Goal: Transaction & Acquisition: Purchase product/service

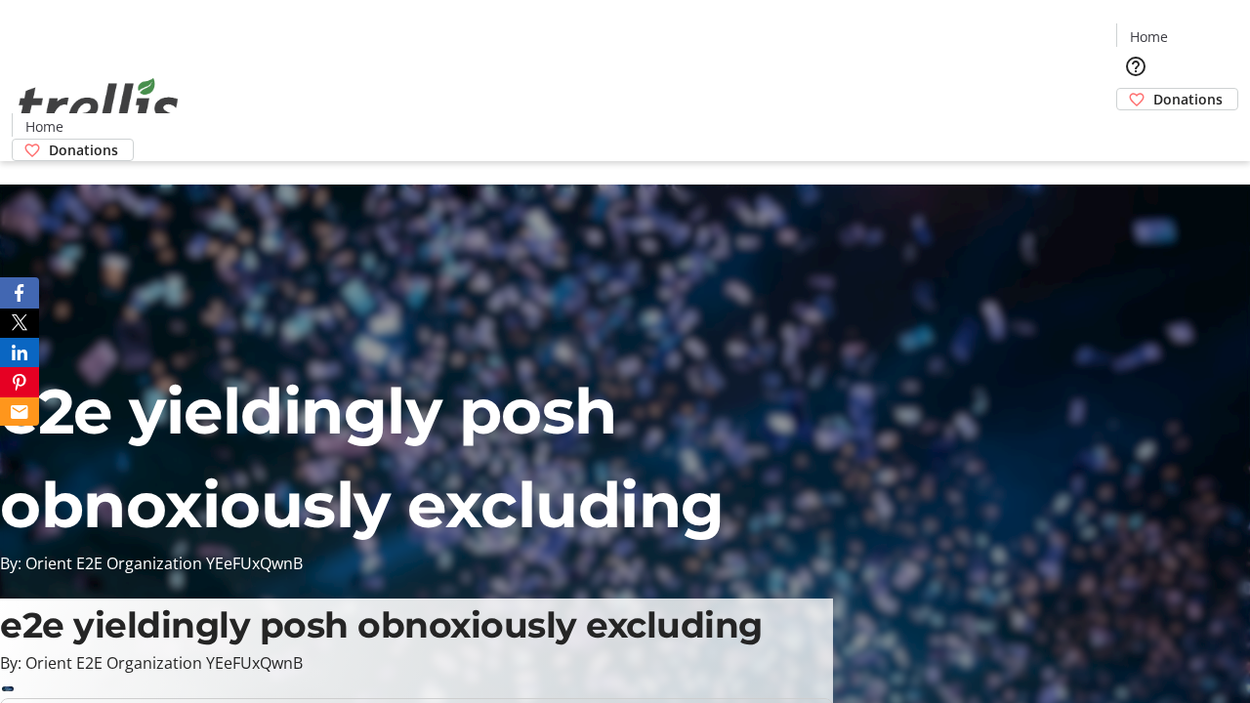
click at [1153, 89] on span "Donations" at bounding box center [1187, 99] width 69 height 21
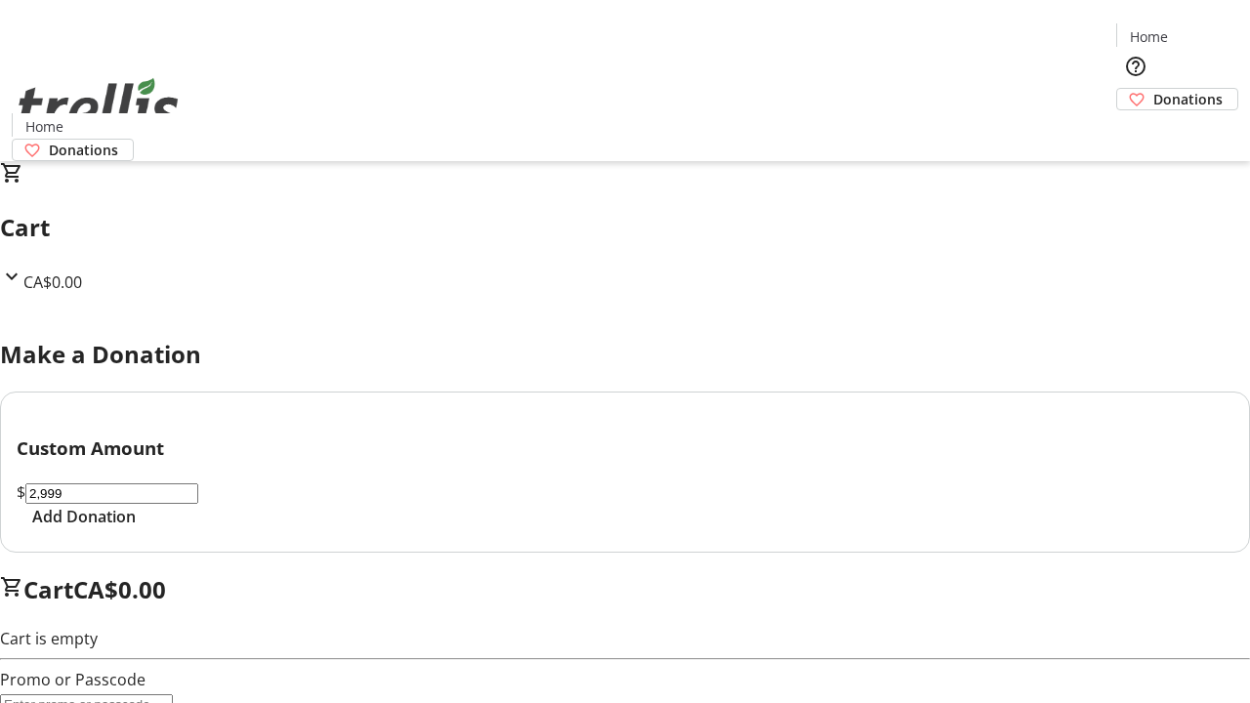
type input "2,999"
click at [136, 528] on span "Add Donation" at bounding box center [83, 516] width 103 height 23
